Goal: Task Accomplishment & Management: Use online tool/utility

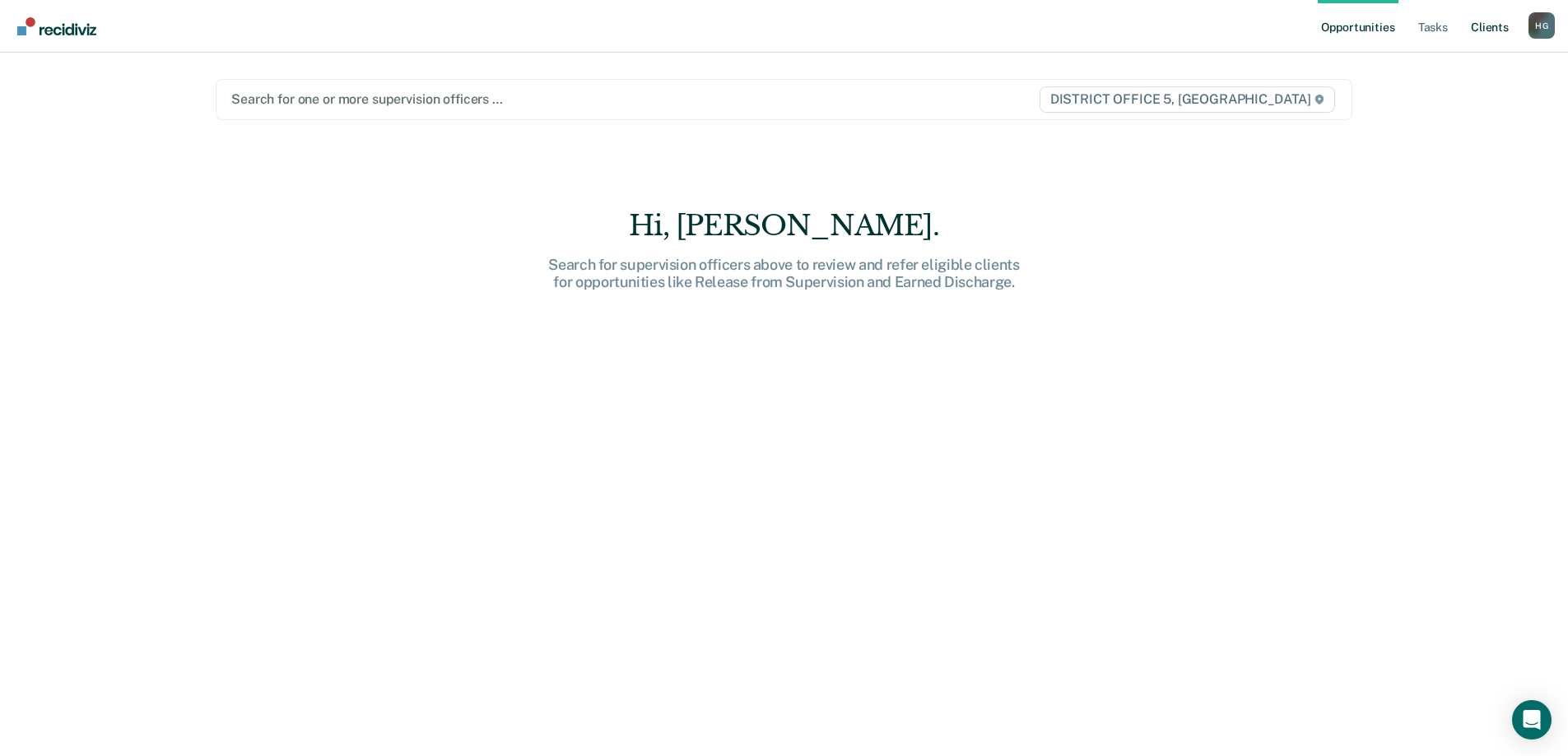
click at [1494, 28] on link "Client s" at bounding box center [1489, 26] width 44 height 53
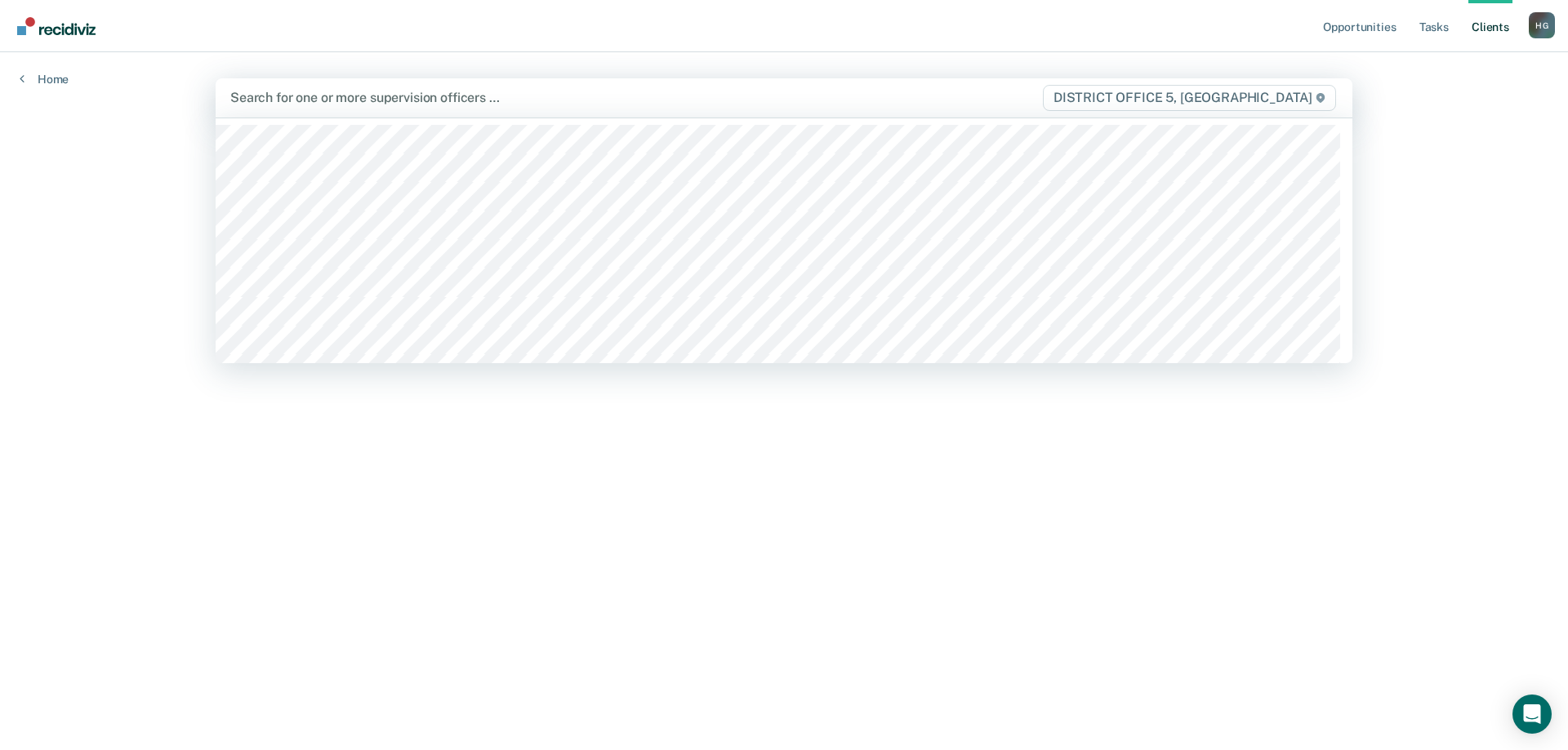
click at [428, 98] on div at bounding box center [617, 97] width 774 height 19
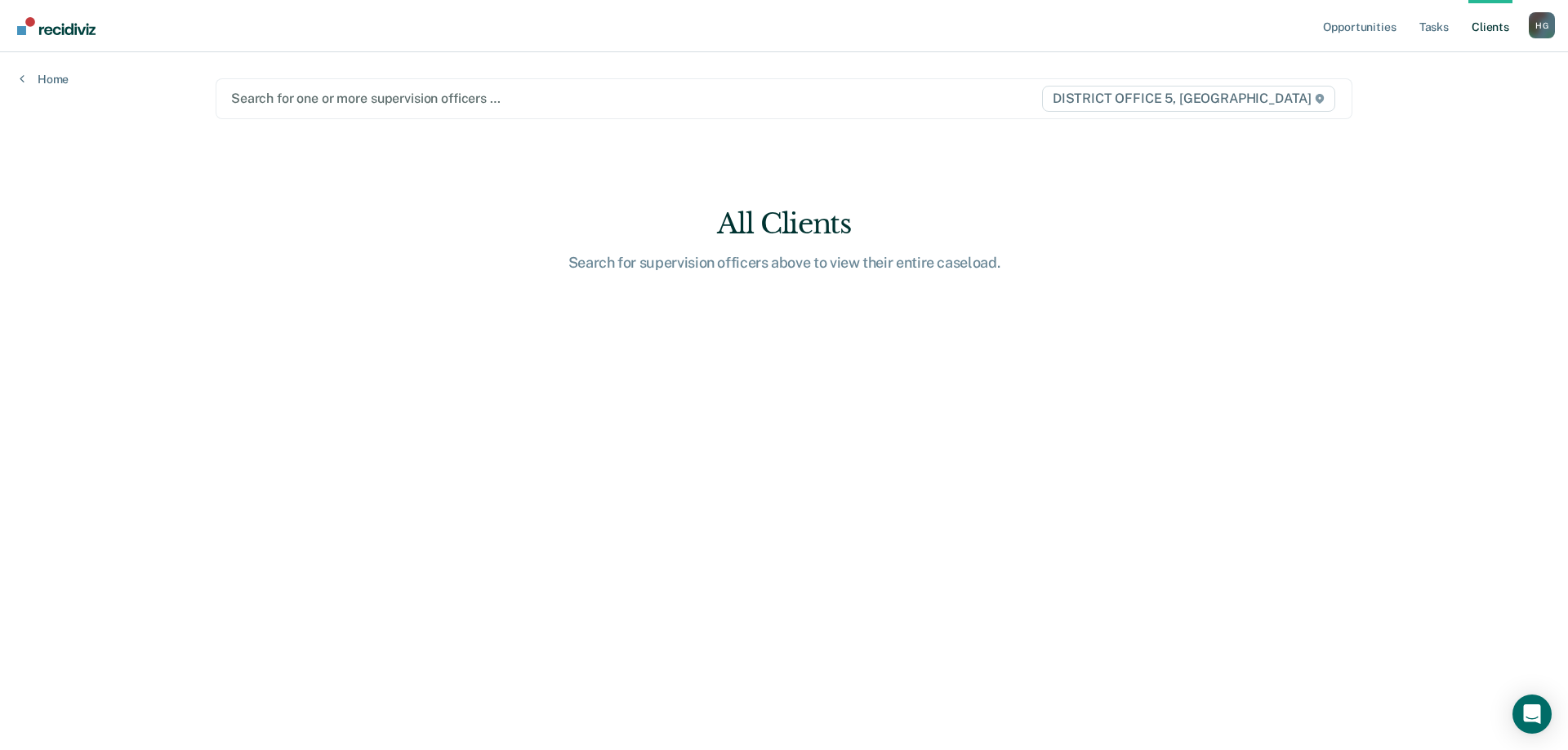
click at [428, 98] on div at bounding box center [618, 98] width 774 height 19
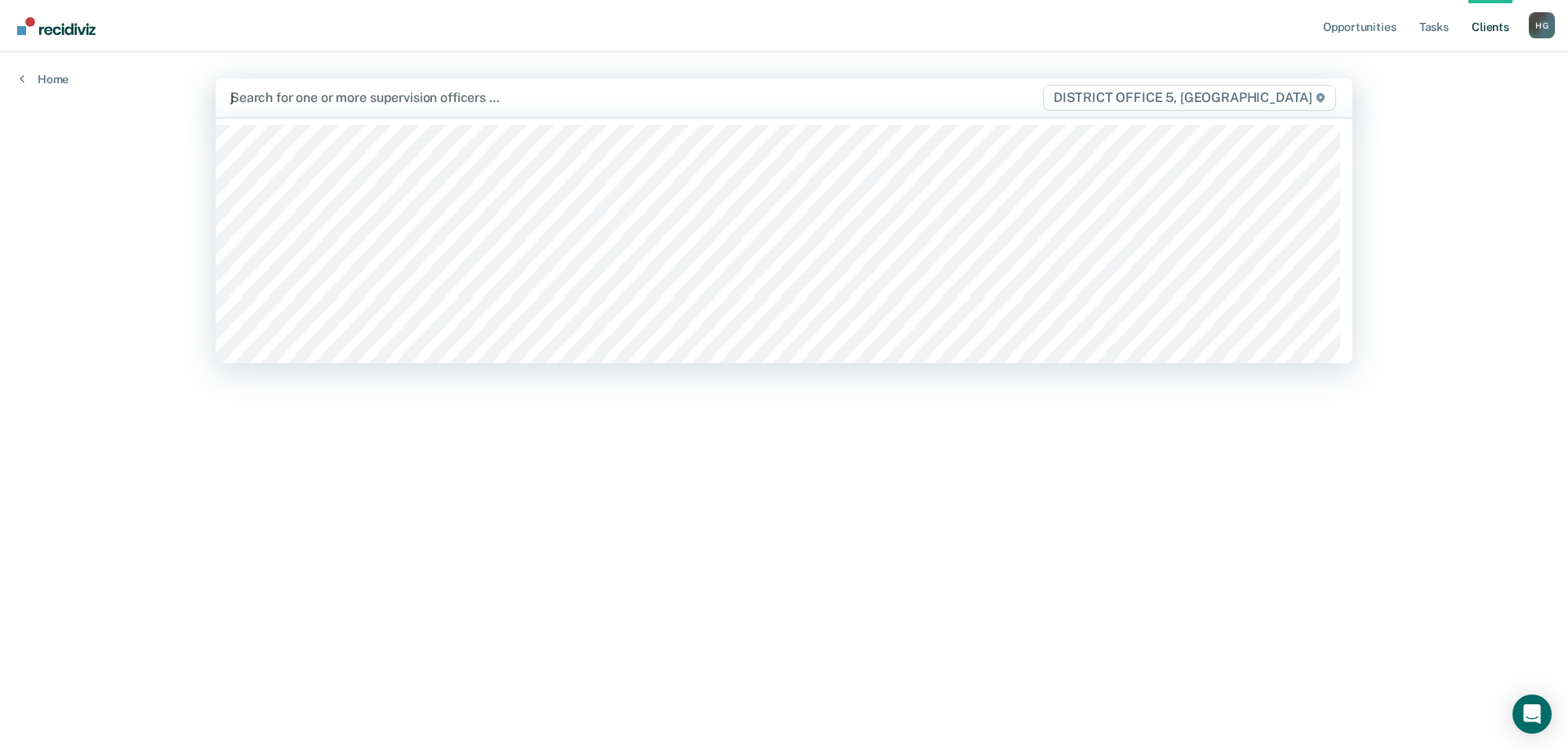
type input "jo"
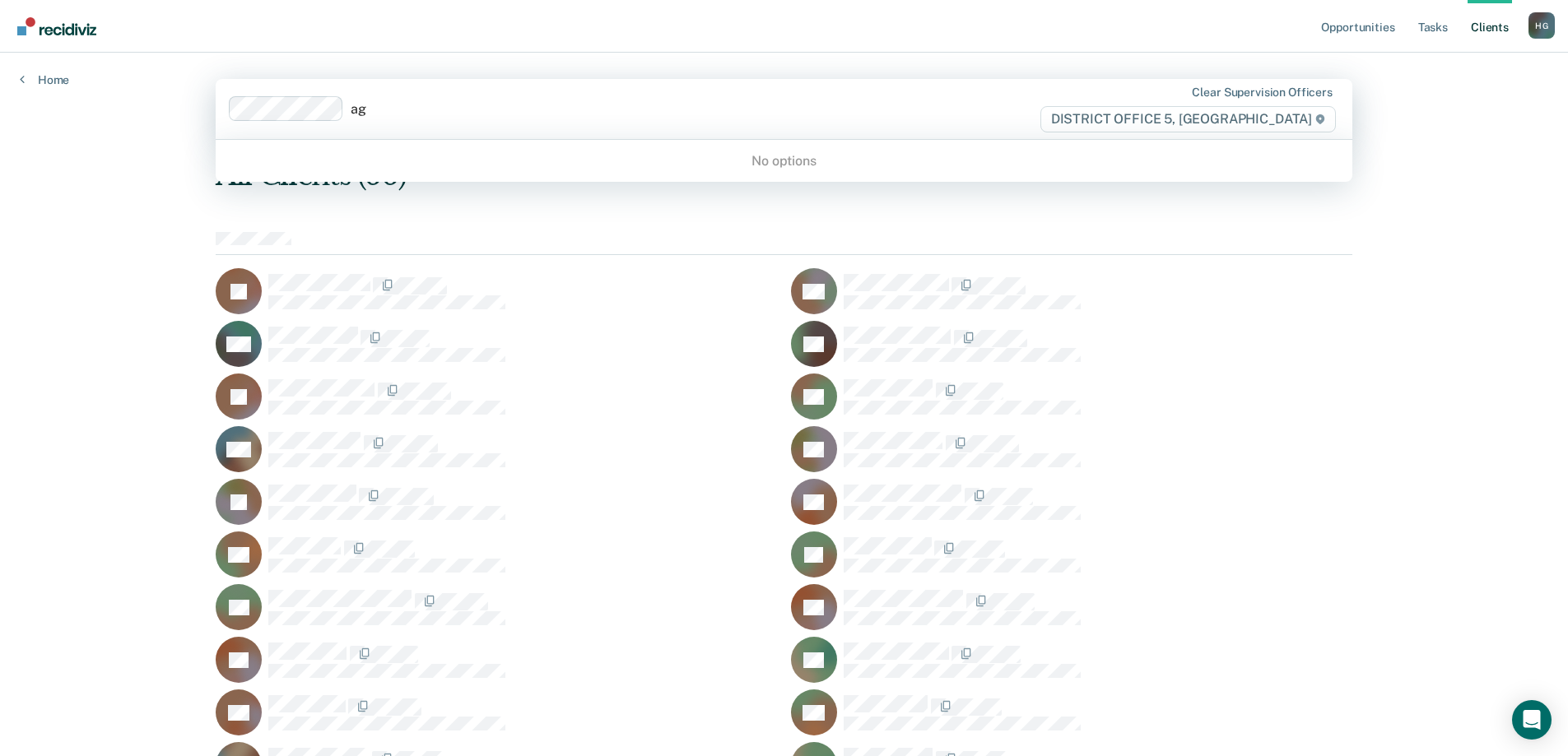
type input "a"
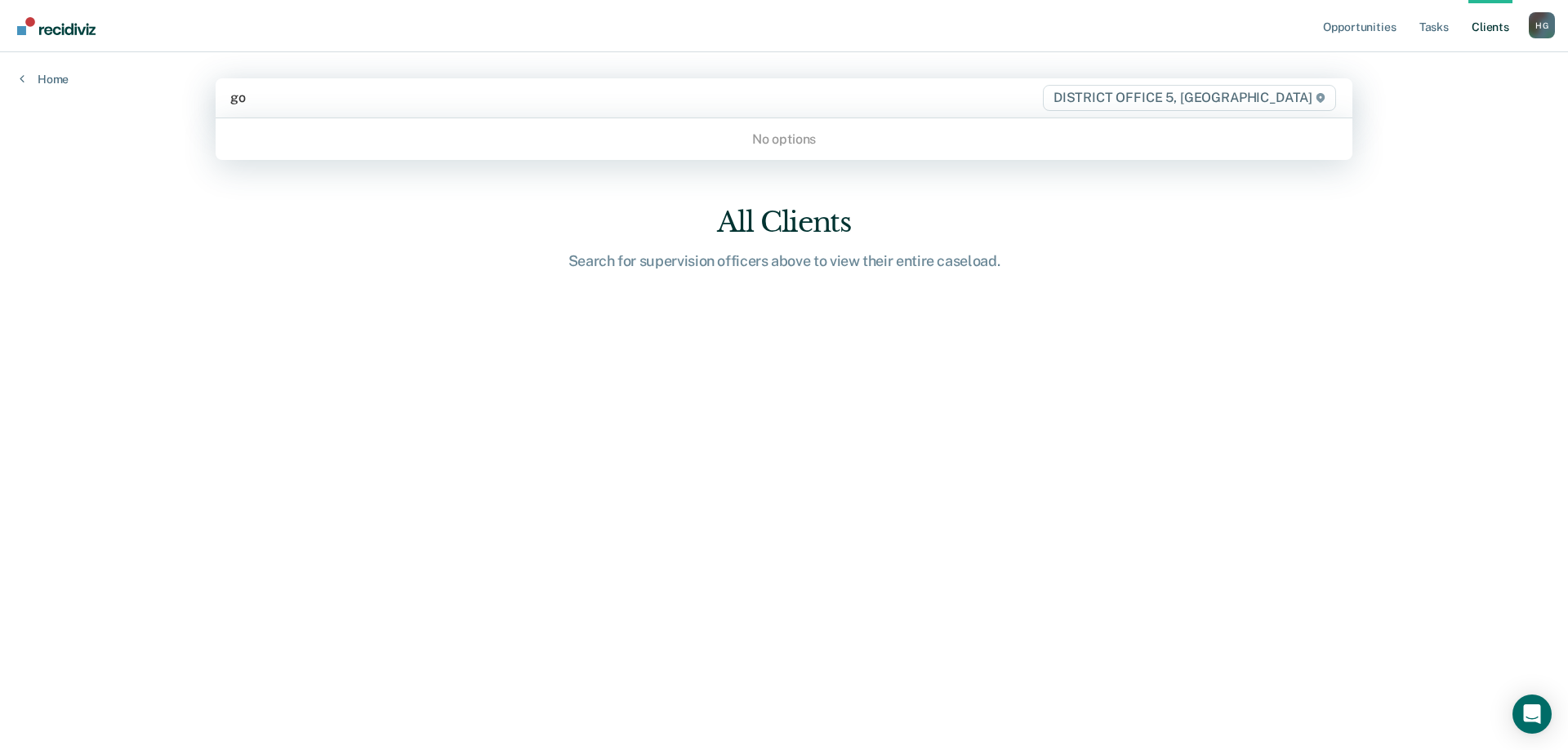
type input "g"
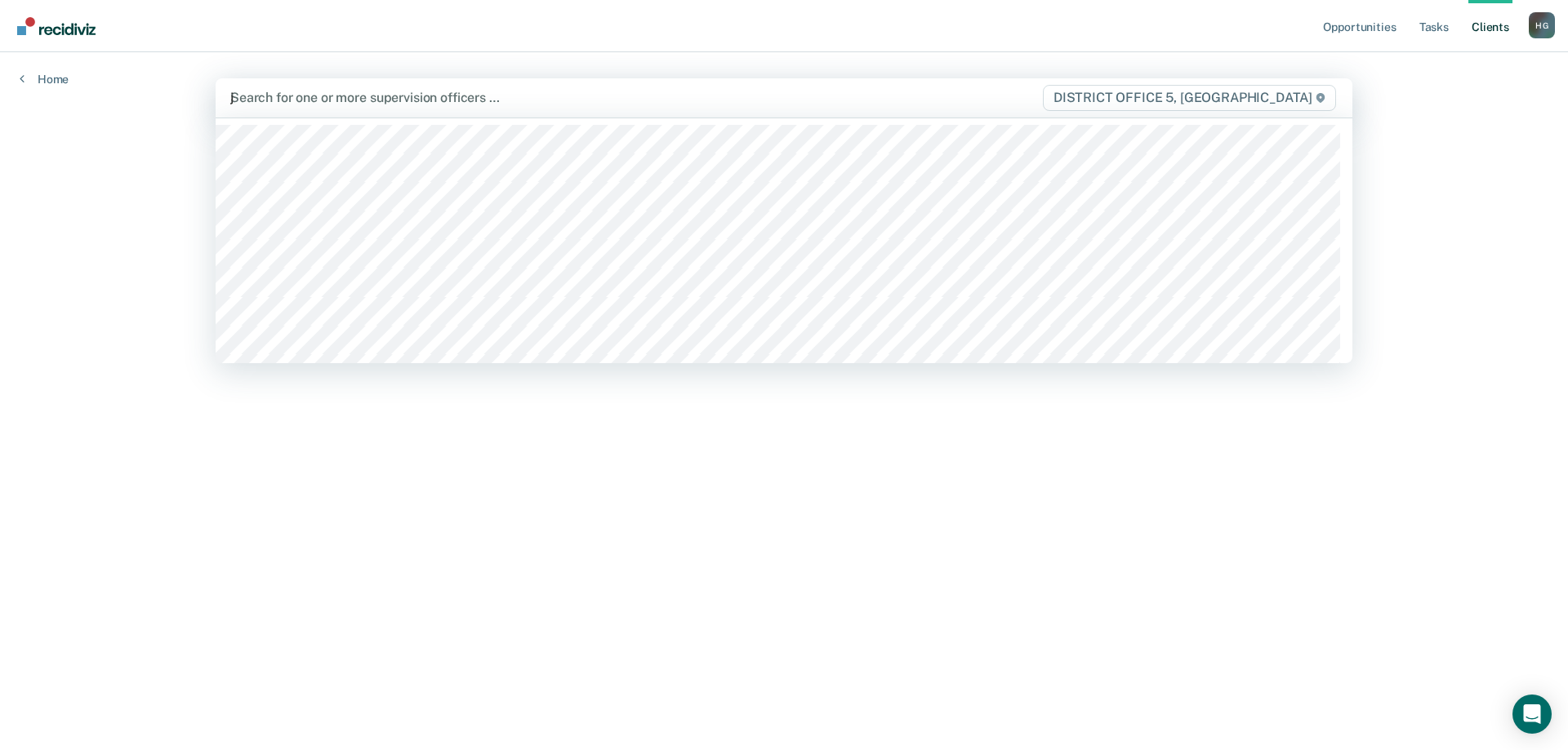
type input "jo"
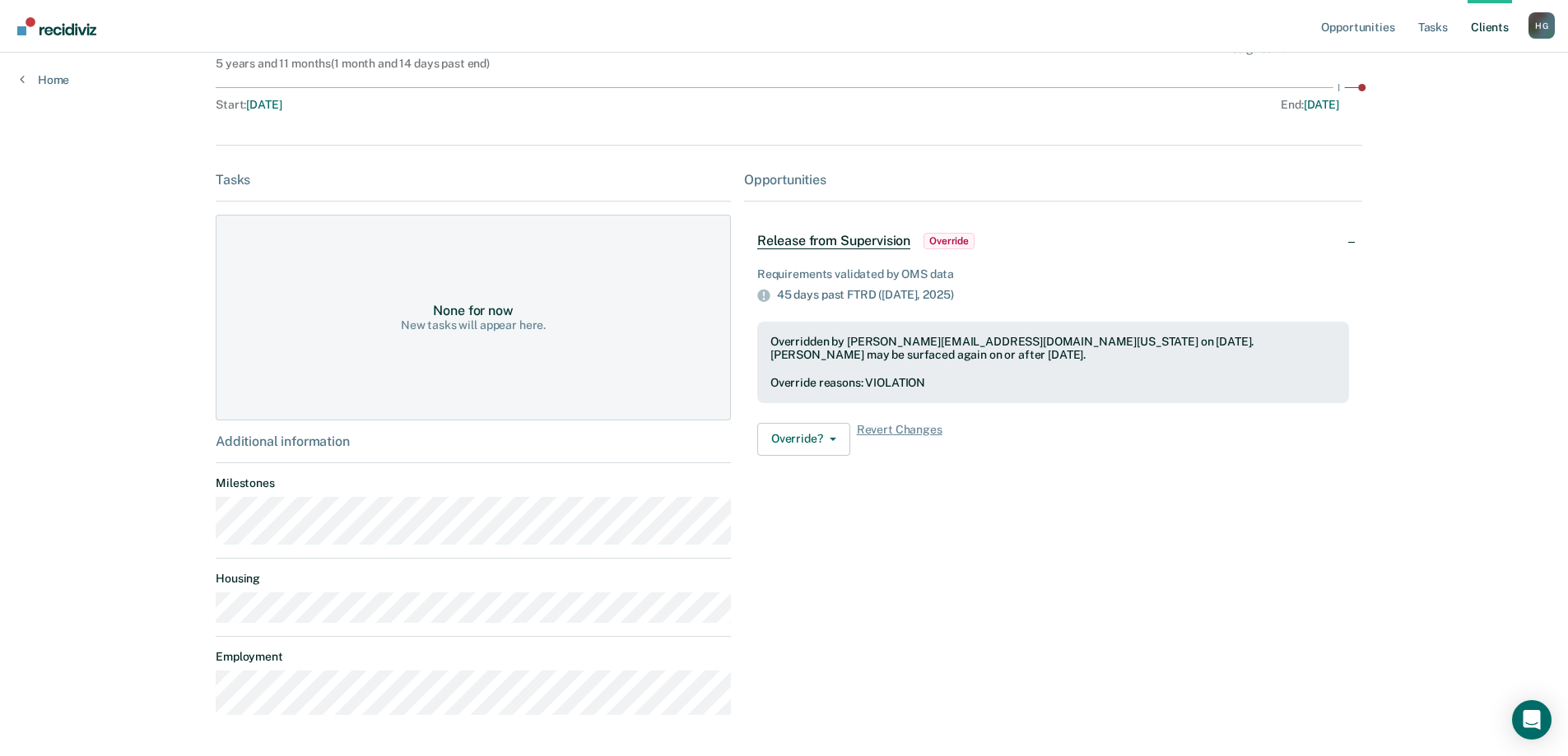
scroll to position [198, 0]
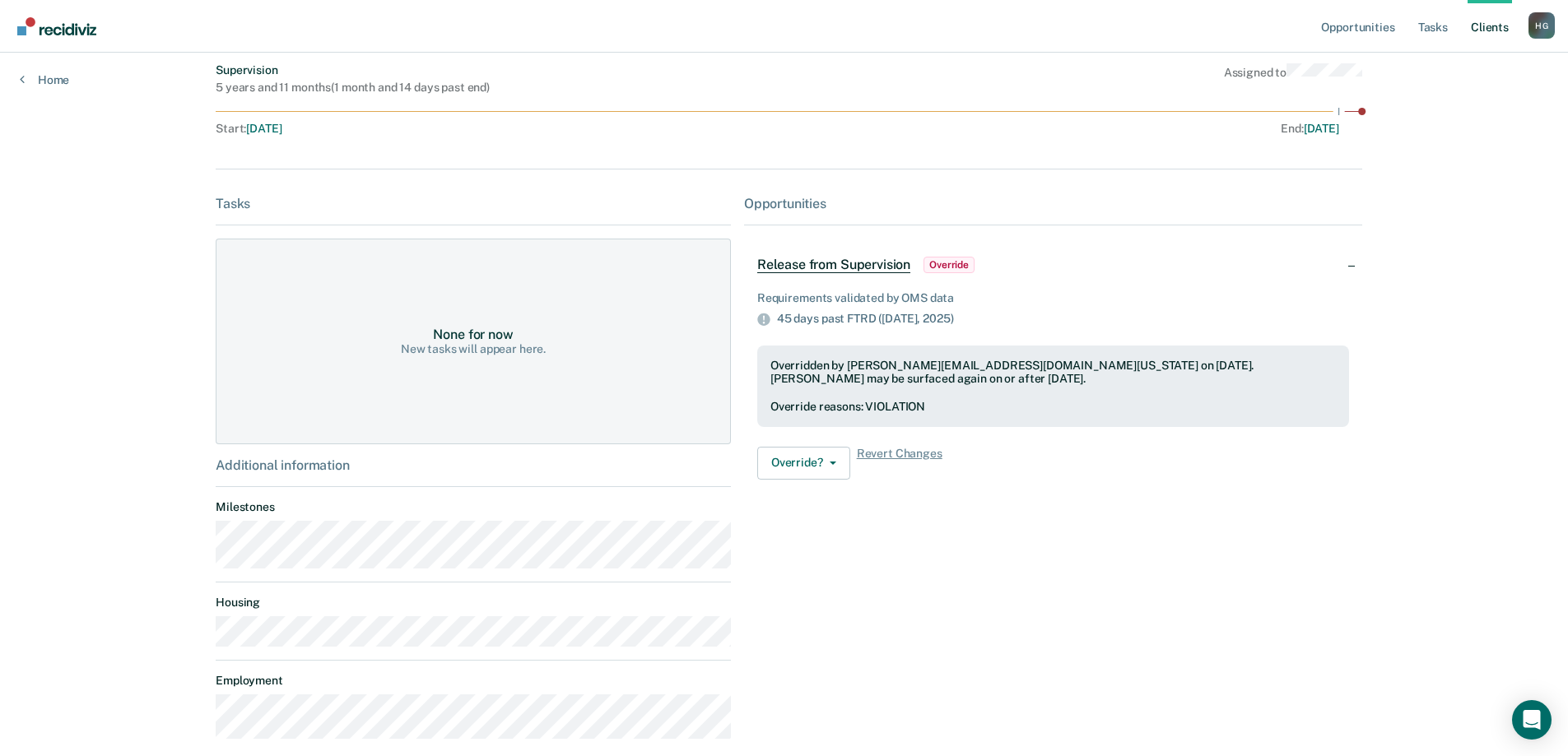
click at [850, 265] on span "Release from Supervision" at bounding box center [833, 265] width 153 height 17
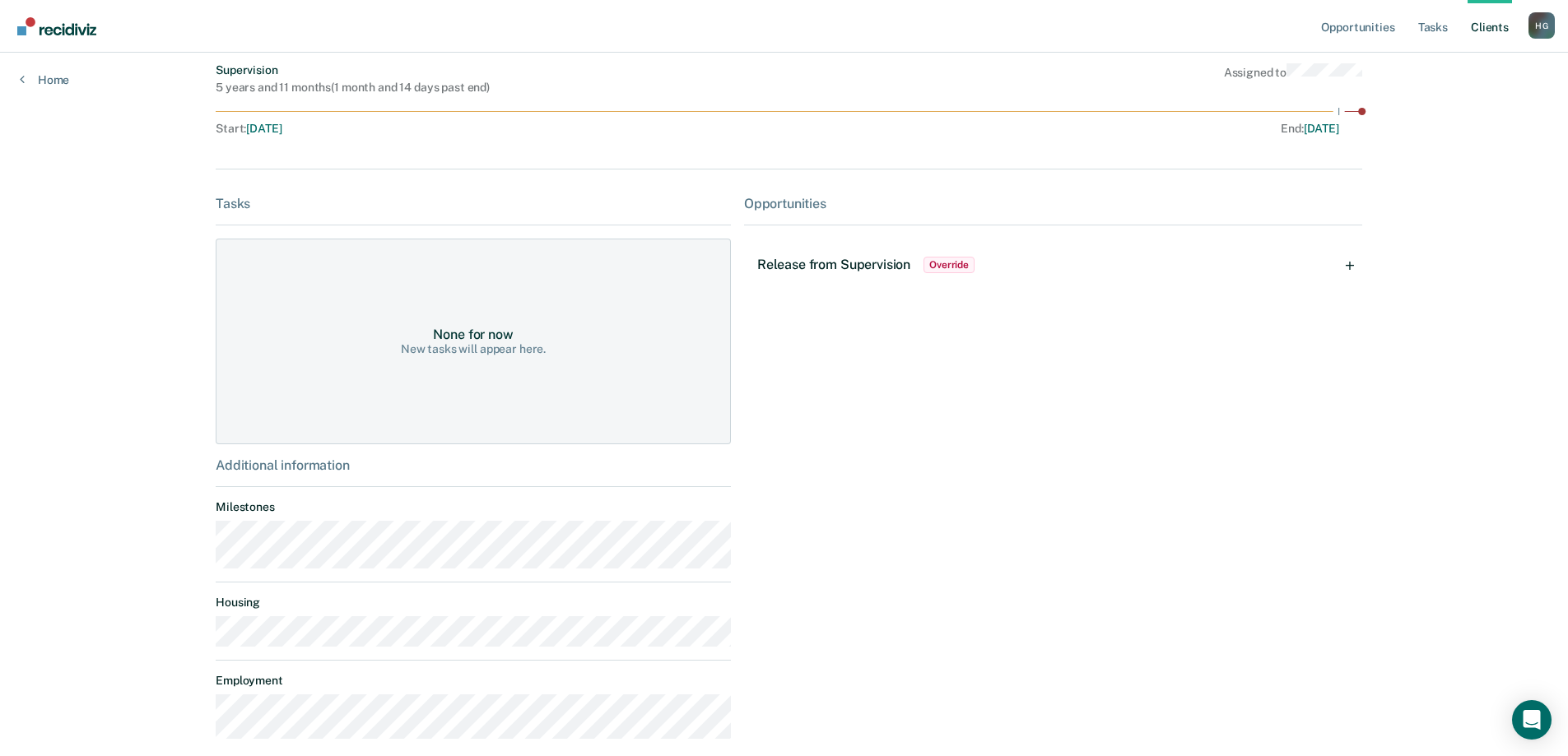
click at [861, 265] on span "Release from Supervision" at bounding box center [833, 264] width 153 height 16
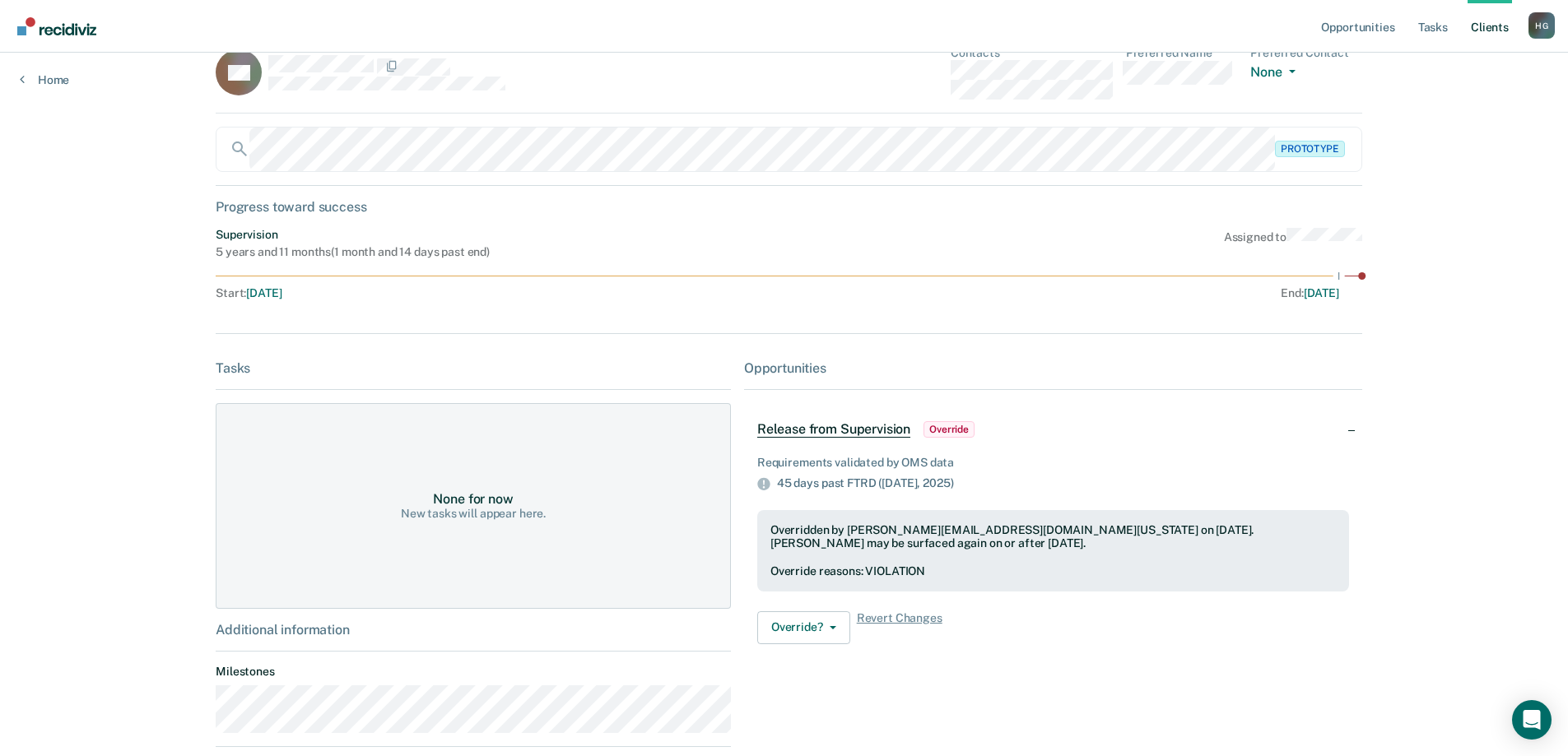
scroll to position [0, 0]
